Goal: Transaction & Acquisition: Purchase product/service

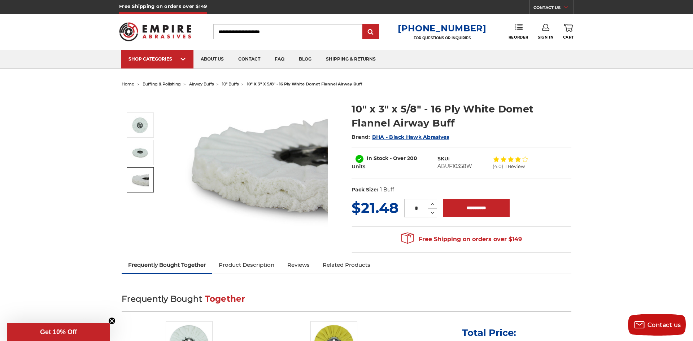
click at [146, 186] on img at bounding box center [140, 180] width 18 height 18
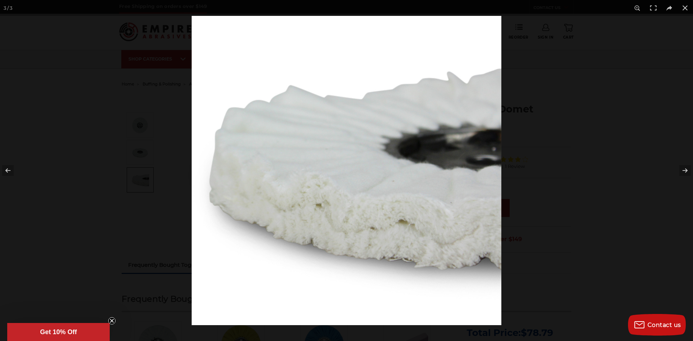
click at [121, 224] on div at bounding box center [346, 170] width 693 height 341
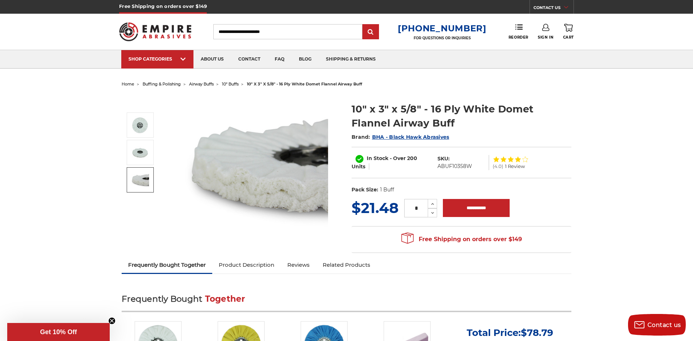
click at [198, 82] on li "airway buffs" at bounding box center [197, 84] width 33 height 10
click at [204, 87] on span "airway buffs" at bounding box center [201, 84] width 25 height 5
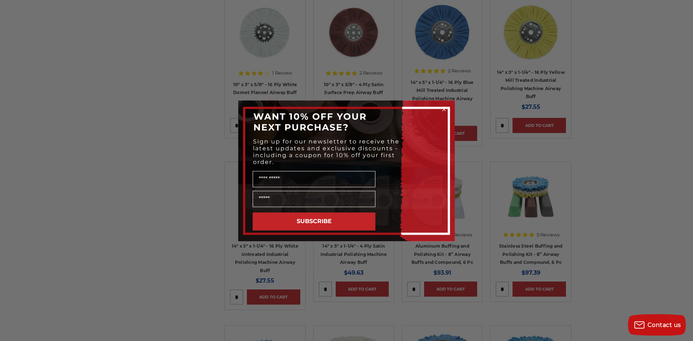
scroll to position [478, 0]
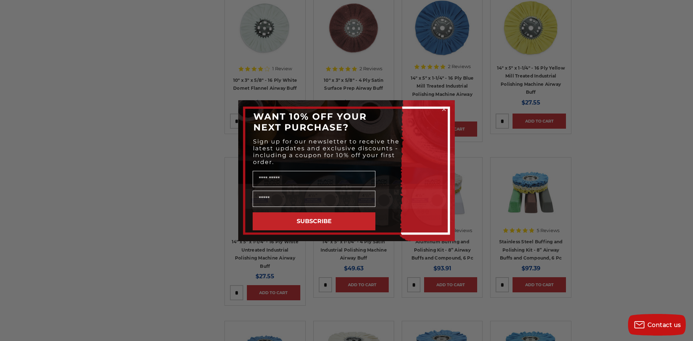
click at [447, 109] on circle "Close dialog" at bounding box center [444, 109] width 7 height 7
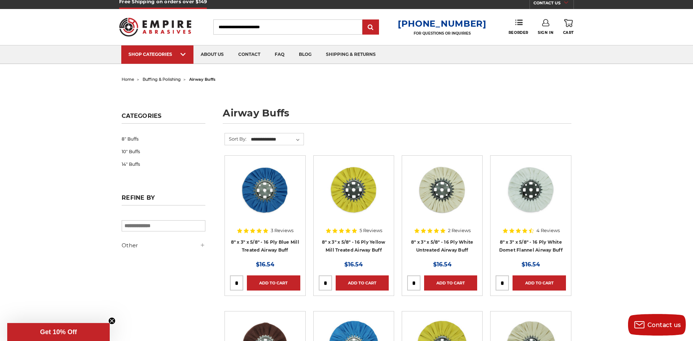
scroll to position [0, 0]
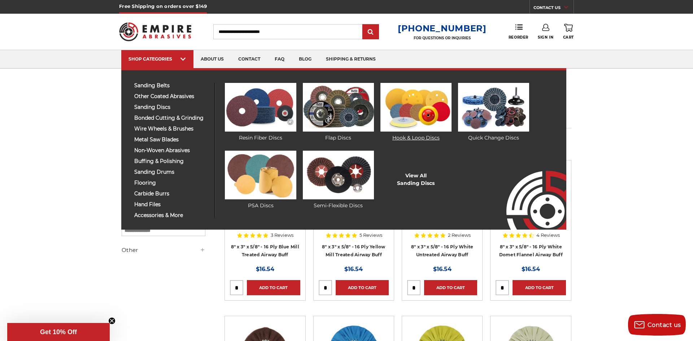
click at [396, 113] on img at bounding box center [415, 107] width 71 height 49
